Goal: Task Accomplishment & Management: Use online tool/utility

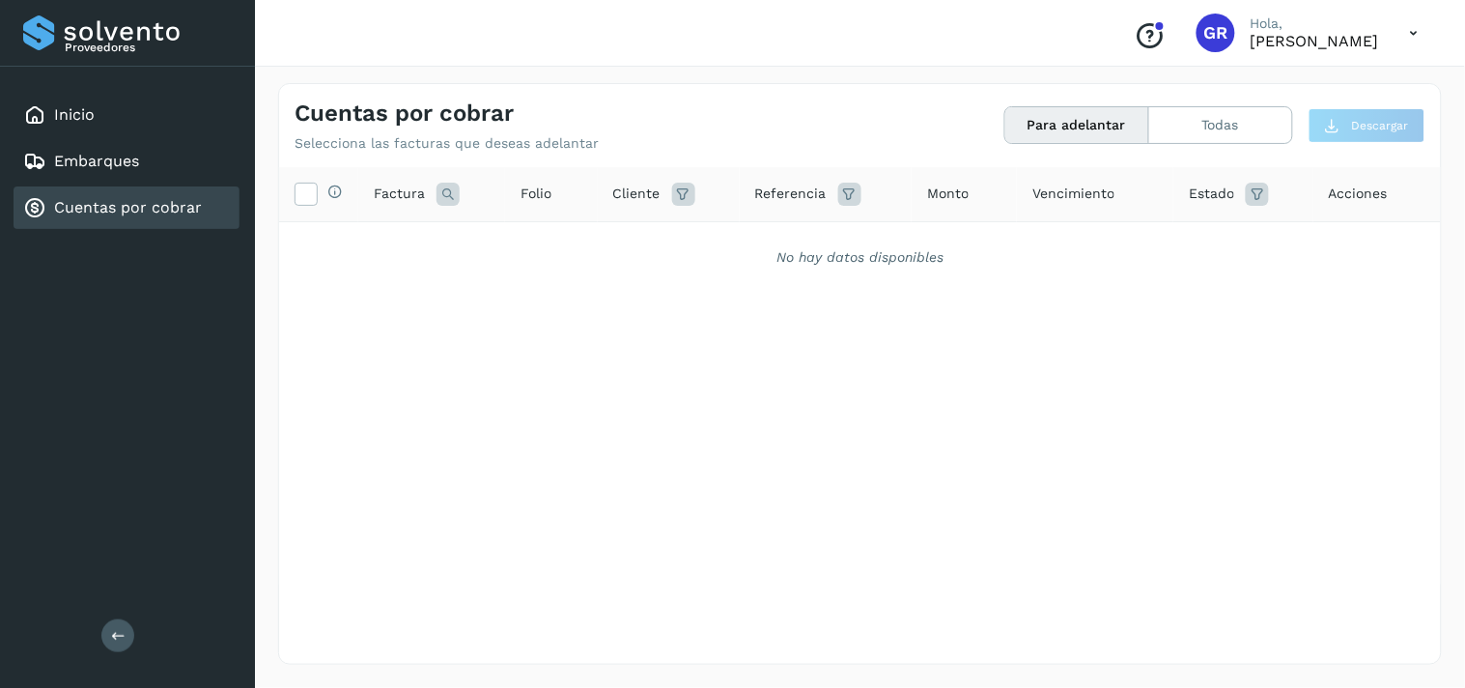
click at [122, 198] on link "Cuentas por cobrar" at bounding box center [128, 207] width 148 height 18
click at [118, 165] on div "Embarques" at bounding box center [81, 161] width 116 height 23
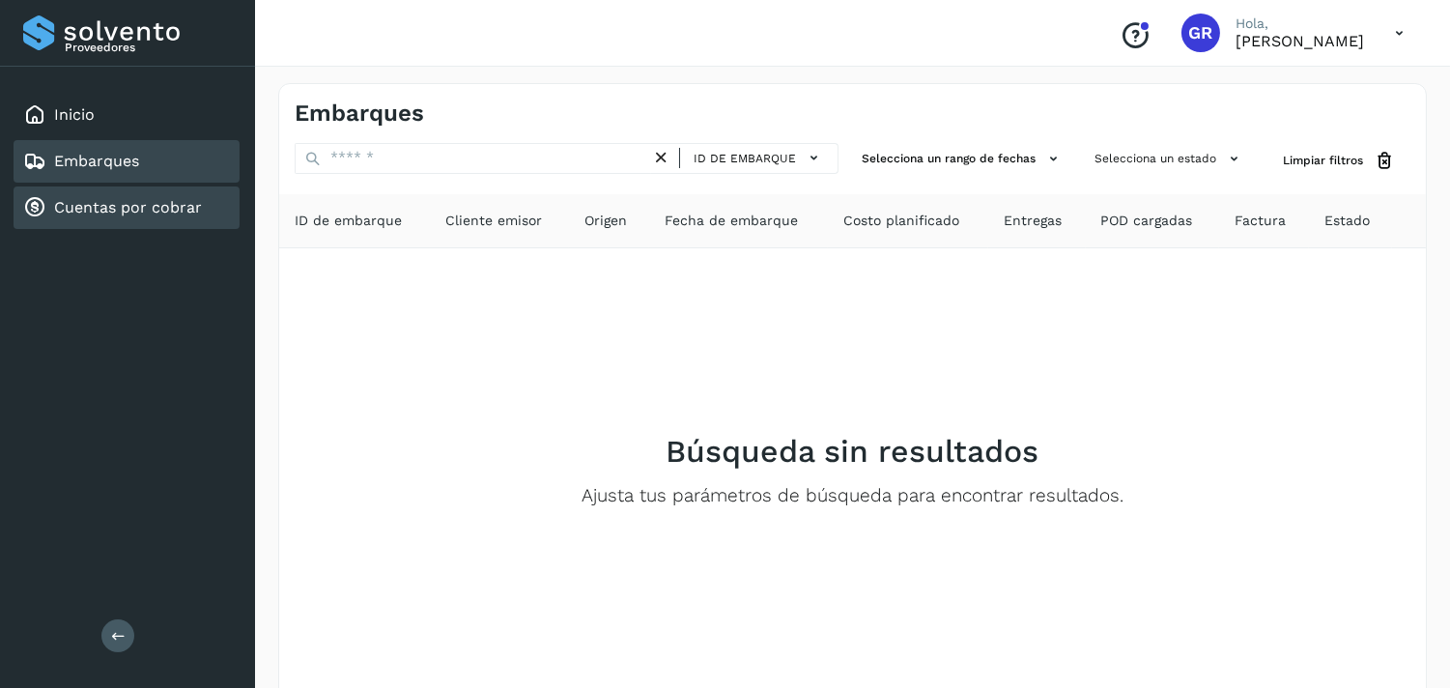
click at [122, 200] on link "Cuentas por cobrar" at bounding box center [128, 207] width 148 height 18
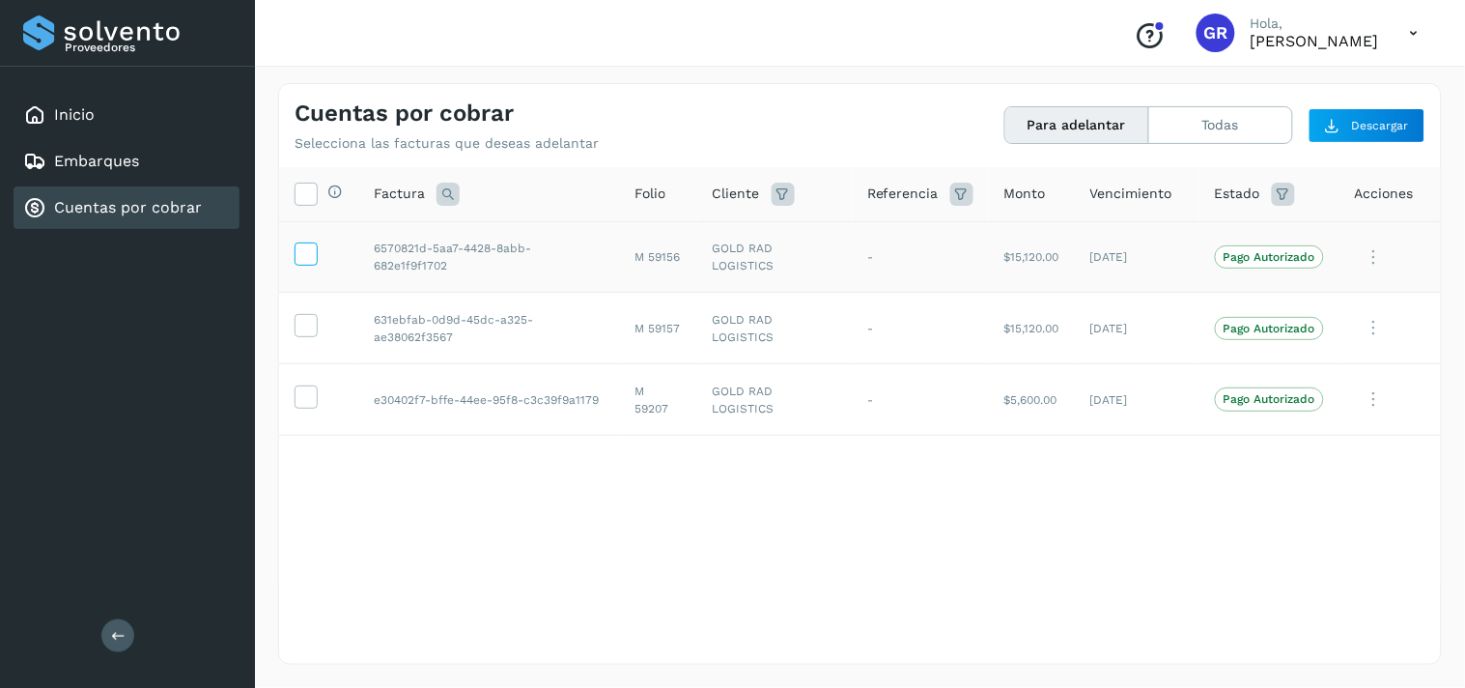
click at [314, 254] on icon at bounding box center [306, 252] width 20 height 20
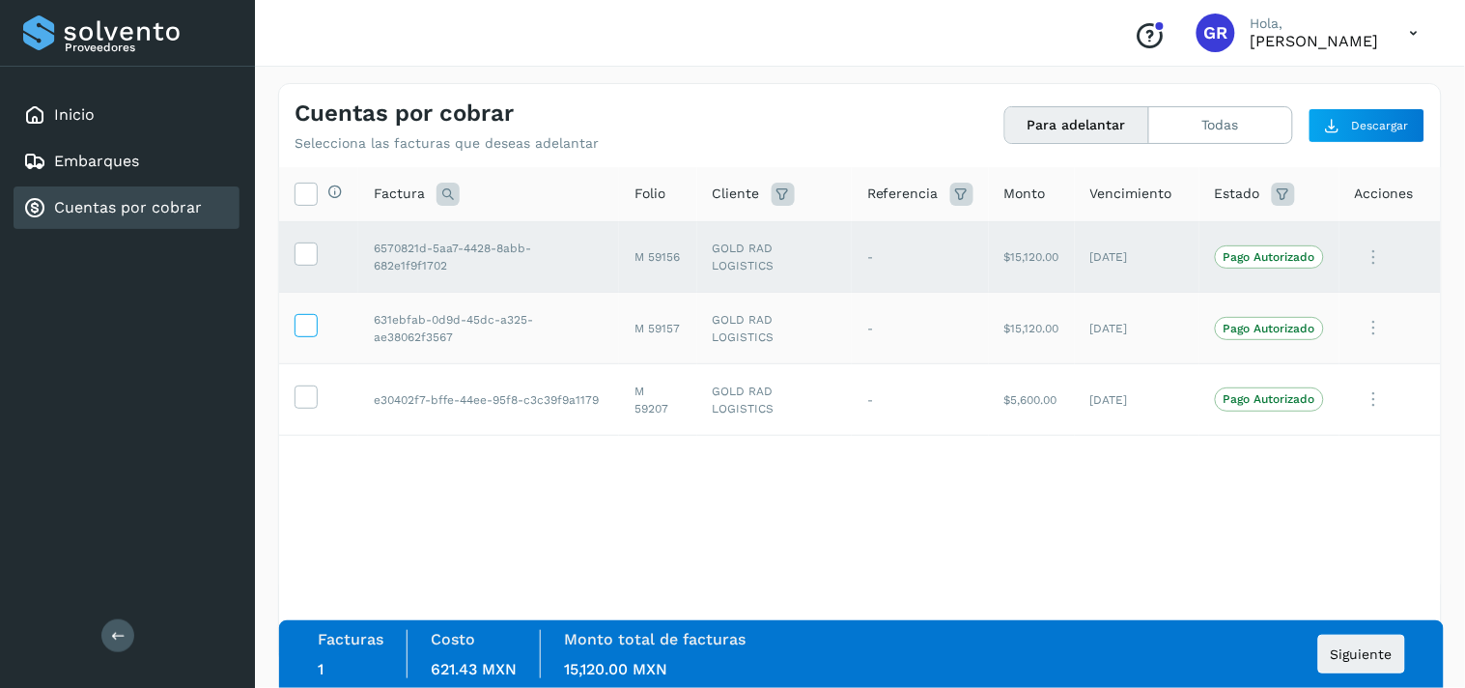
click at [316, 327] on label at bounding box center [306, 325] width 23 height 23
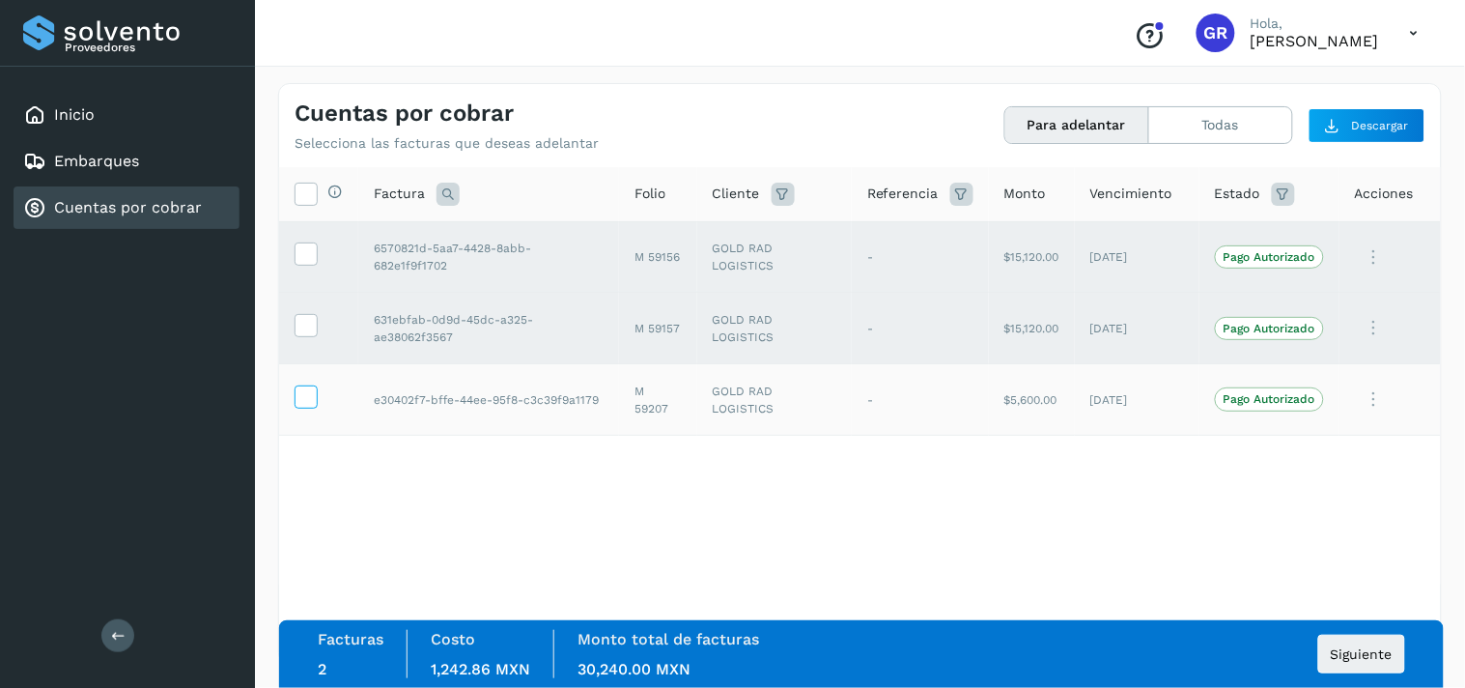
click at [313, 397] on icon at bounding box center [306, 395] width 20 height 20
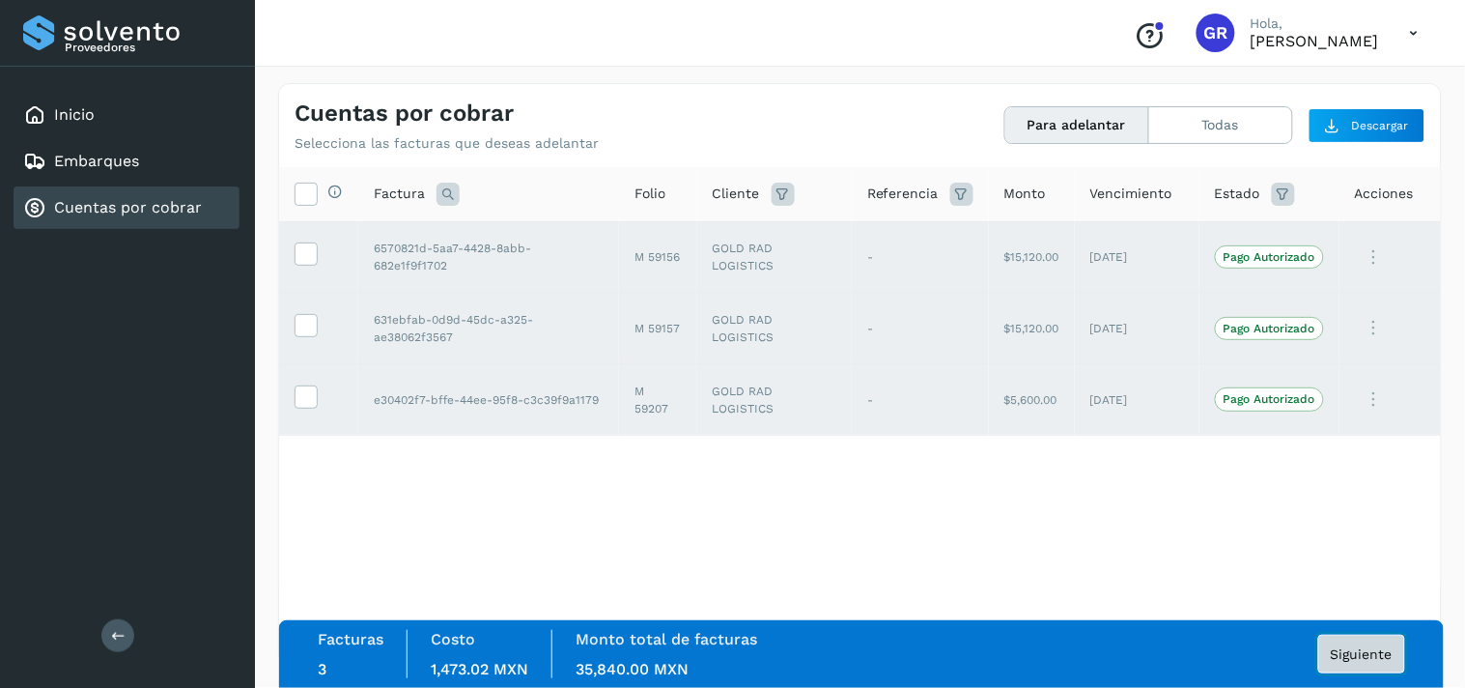
click at [1377, 649] on span "Siguiente" at bounding box center [1362, 654] width 62 height 14
